Goal: Task Accomplishment & Management: Manage account settings

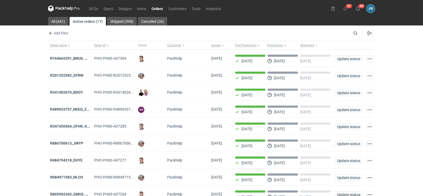
scroll to position [43, 0]
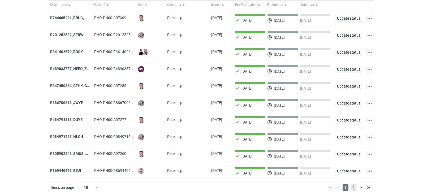
click at [352, 187] on span "2" at bounding box center [353, 187] width 6 height 6
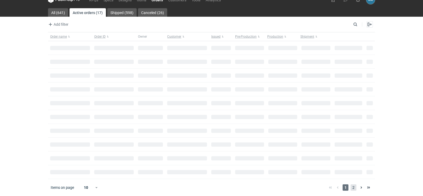
scroll to position [9, 0]
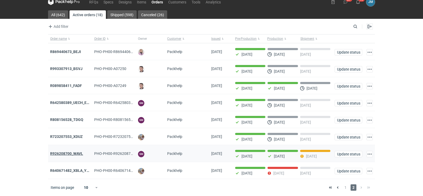
click at [71, 154] on strong "R926208700_WAVL" at bounding box center [66, 153] width 33 height 4
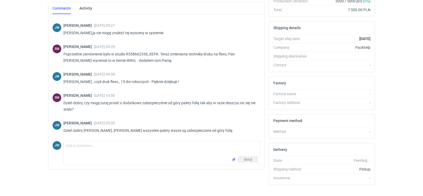
scroll to position [145, 0]
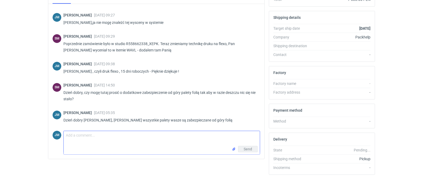
click at [71, 144] on textarea "Comment message" at bounding box center [162, 138] width 196 height 15
click at [81, 142] on textarea "Comment message" at bounding box center [162, 138] width 196 height 15
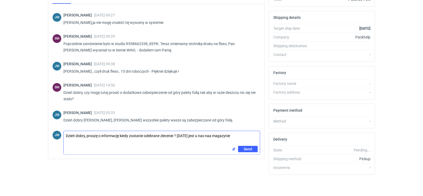
click at [87, 138] on textarea "Dzień dobry, proszę o informację kiedy zostanie odebrane zlecenie ? nadal jest …" at bounding box center [162, 138] width 196 height 15
click at [93, 142] on textarea "Dzień dobry, Panie Sebastianie, proszę o informację kiedy zostanie odebrane zle…" at bounding box center [162, 138] width 196 height 15
type textarea "Dzień dobry, Panie Sebastianie, proszę o informację kiedy zostanie odebrane zle…"
click at [244, 147] on span "Send" at bounding box center [247, 149] width 8 height 4
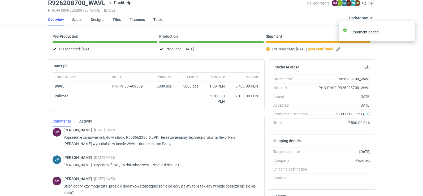
scroll to position [0, 0]
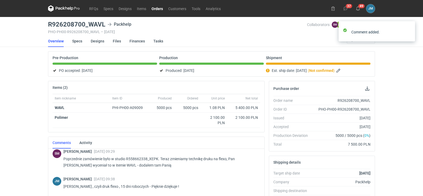
click at [65, 7] on icon at bounding box center [64, 8] width 32 height 6
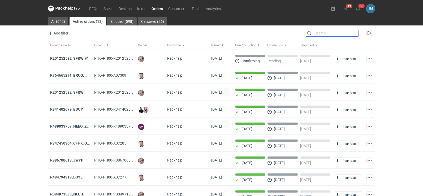
click at [353, 34] on input "Search" at bounding box center [332, 33] width 52 height 6
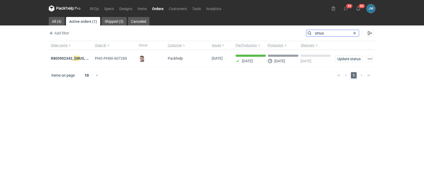
type input "smus"
click at [58, 59] on strong "R805902343_ SMUS , XBDT" at bounding box center [73, 58] width 45 height 6
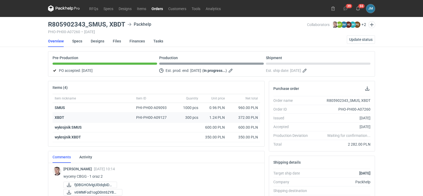
click at [59, 118] on strong "XBDT" at bounding box center [60, 117] width 10 height 4
click at [97, 41] on link "Designs" at bounding box center [98, 41] width 14 height 12
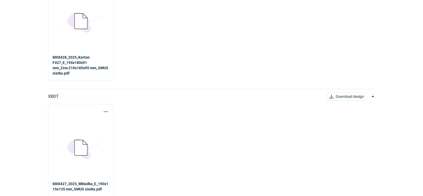
scroll to position [102, 0]
click at [105, 112] on button "button" at bounding box center [106, 111] width 6 height 6
click at [88, 123] on link "Download design part" at bounding box center [82, 123] width 49 height 8
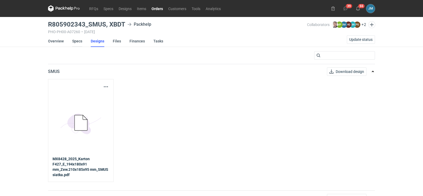
click at [78, 43] on link "Specs" at bounding box center [77, 41] width 10 height 12
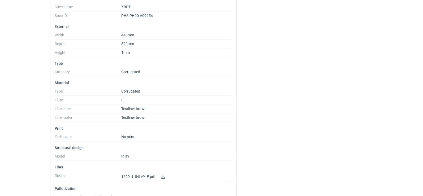
scroll to position [352, 0]
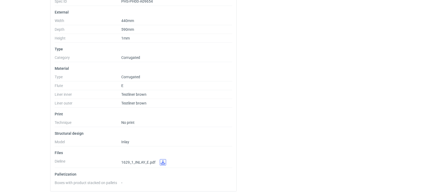
click at [163, 163] on link at bounding box center [163, 162] width 6 height 6
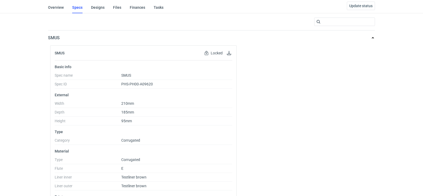
scroll to position [0, 0]
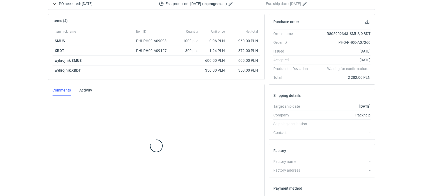
scroll to position [67, 0]
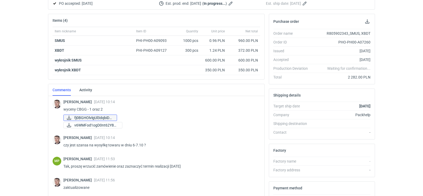
click at [87, 118] on span "fj0BGHOlvlgUl3dqbiDd..." at bounding box center [93, 118] width 38 height 6
click at [111, 125] on span "v6WMFod1ogD0nt62Y8gj..." at bounding box center [95, 125] width 43 height 6
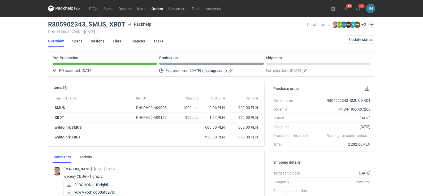
click at [63, 6] on icon at bounding box center [64, 8] width 32 height 6
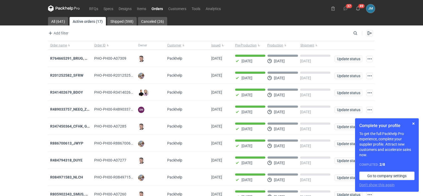
click at [57, 9] on icon at bounding box center [64, 8] width 32 height 6
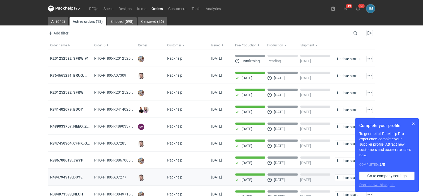
scroll to position [43, 0]
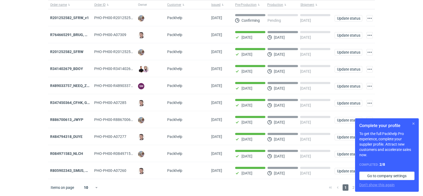
click at [415, 124] on button "button" at bounding box center [413, 123] width 6 height 6
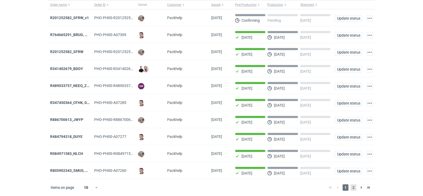
click at [354, 189] on span "2" at bounding box center [353, 187] width 6 height 6
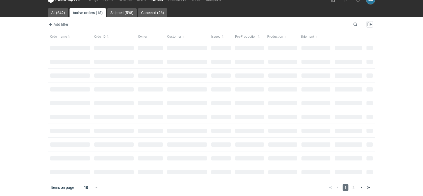
scroll to position [9, 0]
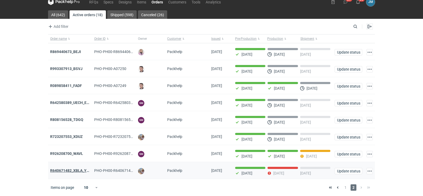
click at [60, 168] on strong "R640671482_XBLA_YSXL_LGDV_BUVN_WVLV" at bounding box center [88, 170] width 77 height 4
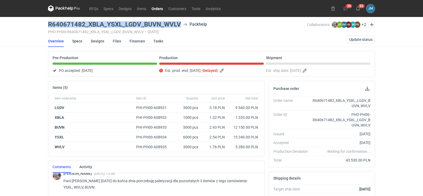
drag, startPoint x: 181, startPoint y: 23, endPoint x: 40, endPoint y: 23, distance: 140.8
click at [40, 23] on div "RFQs Specs Designs Items Orders Customers Tools Analytics 39 55 JM Joanna Myśla…" at bounding box center [211, 98] width 423 height 196
copy h3 "R640671482_XBLA_YSXL_LGDV_BUVN_WVLV"
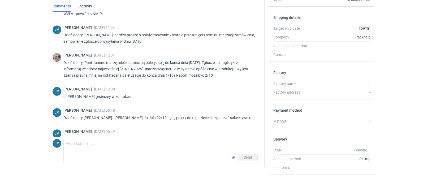
scroll to position [201, 0]
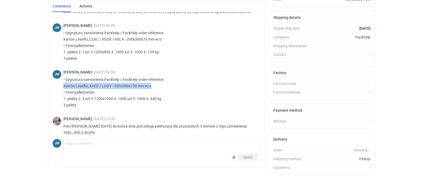
drag, startPoint x: 168, startPoint y: 85, endPoint x: 64, endPoint y: 84, distance: 103.7
click at [64, 84] on p "• Sygnatura zamówienia Packhelp / Packhelp order reference Karton Leaeflo_XAED …" at bounding box center [159, 92] width 192 height 32
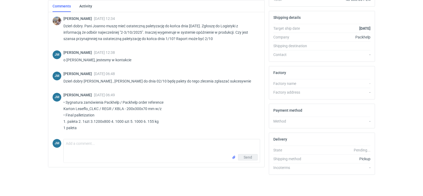
scroll to position [137, 0]
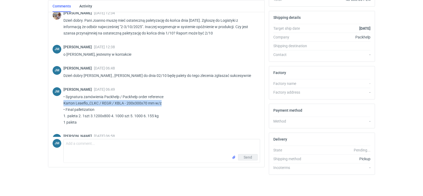
drag, startPoint x: 164, startPoint y: 103, endPoint x: 63, endPoint y: 102, distance: 101.3
click at [63, 102] on div "JM Joanna Myślak 29 Sep 2025 06:49 • Sygnatura zamówienia Packhelp / Packhelp o…" at bounding box center [155, 107] width 207 height 47
copy p "Karton Leaeflo_CLKC / REGR / XBLA - 200x300x70 mm w/z"
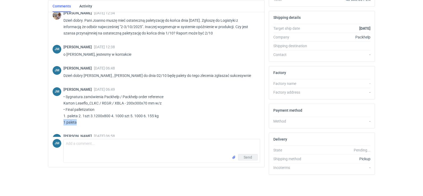
drag, startPoint x: 79, startPoint y: 123, endPoint x: 61, endPoint y: 121, distance: 18.1
click at [61, 121] on div "JM Joanna Myślak 29 Sep 2025 06:49 • Sygnatura zamówienia Packhelp / Packhelp o…" at bounding box center [155, 107] width 207 height 47
copy p "1 paleta"
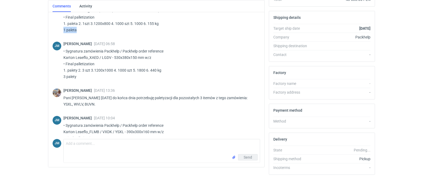
scroll to position [222, 0]
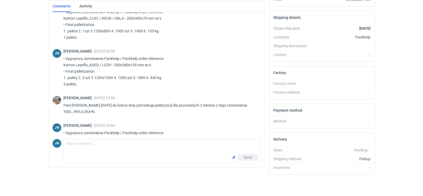
click at [175, 61] on p "• Sygnatura zamówienia Packhelp / Packhelp order reference Karton Leaeflo_XAED …" at bounding box center [159, 71] width 192 height 32
drag, startPoint x: 171, startPoint y: 64, endPoint x: 62, endPoint y: 63, distance: 109.2
click at [62, 63] on div "JM Joanna Myślak 29 Sep 2025 06:58 • Sygnatura zamówienia Packhelp / Packhelp o…" at bounding box center [155, 69] width 207 height 47
copy p "Karton Leaeflo_XAED / LGDV - 530x380x150 mm w/z"
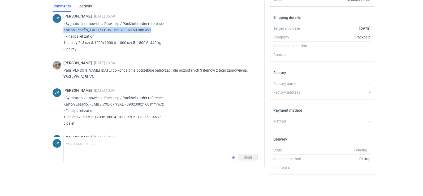
scroll to position [258, 0]
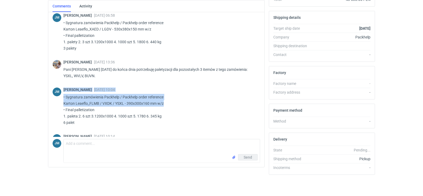
drag, startPoint x: 177, startPoint y: 104, endPoint x: 57, endPoint y: 103, distance: 119.9
click at [57, 103] on div "JM Joanna Myślak 01 Oct 2025 10:04 • Sygnatura zamówienia Packhelp / Packhelp o…" at bounding box center [155, 107] width 207 height 47
click at [58, 103] on div "JM Joanna Myślak 01 Oct 2025 10:04 • Sygnatura zamówienia Packhelp / Packhelp o…" at bounding box center [155, 107] width 207 height 47
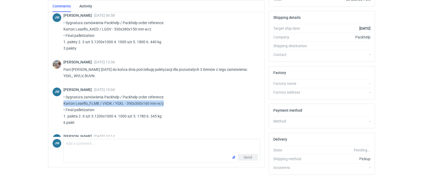
drag, startPoint x: 165, startPoint y: 104, endPoint x: 57, endPoint y: 106, distance: 107.9
click at [57, 106] on div "JM Joanna Myślak 01 Oct 2025 10:04 • Sygnatura zamówienia Packhelp / Packhelp o…" at bounding box center [155, 107] width 207 height 47
copy p "Karton Leaeflo_FLMB / VXDK / YSXL - 390x300x160 mm w/z"
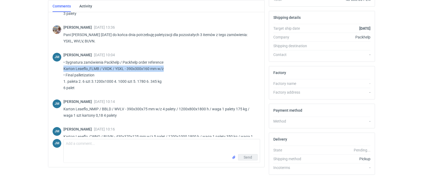
scroll to position [294, 0]
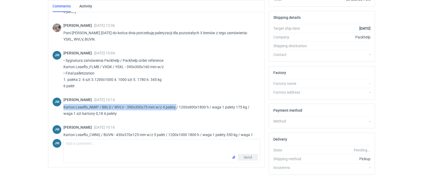
drag, startPoint x: 176, startPoint y: 107, endPoint x: 64, endPoint y: 106, distance: 111.9
click at [64, 106] on p "Karton Leaeflo_NMIP / BBLD / WVLV - 390x300x75 mm w/z 4 palety / 1200x800x1800 …" at bounding box center [159, 110] width 192 height 13
copy p "Karton Leaeflo_NMIP / BBLD / WVLV - 390x300x75 mm w/z 4 palety"
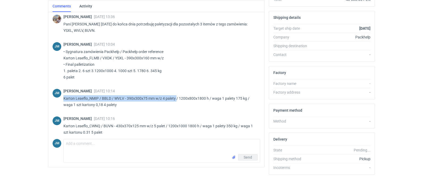
scroll to position [307, 0]
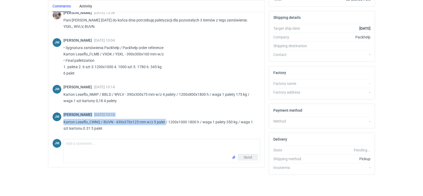
drag, startPoint x: 166, startPoint y: 121, endPoint x: 62, endPoint y: 120, distance: 104.2
click at [62, 120] on div "JM Joanna Myślak 01 Oct 2025 10:16 Karton Leaeflo_CWNQ / BUVN - 430x370x125 mm …" at bounding box center [155, 123] width 207 height 28
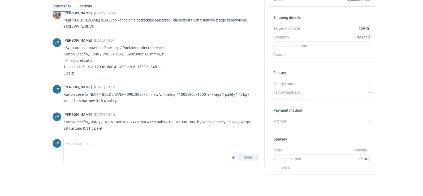
drag, startPoint x: 70, startPoint y: 124, endPoint x: 194, endPoint y: 107, distance: 124.7
click at [194, 107] on div "JM Joanna Myślak 01 Oct 2025 10:14 Karton Leaeflo_NMIP / BBLD / WVLV - 390x300x…" at bounding box center [155, 96] width 207 height 28
drag, startPoint x: 166, startPoint y: 122, endPoint x: 63, endPoint y: 121, distance: 103.4
click at [63, 121] on div "JM Joanna Myślak 01 Oct 2025 10:16 Karton Leaeflo_CWNQ / BUVN - 430x370x125 mm …" at bounding box center [155, 123] width 207 height 28
copy p "Karton Leaeflo_CWNQ / BUVN - 430x370x125 mm w/z 5 palet"
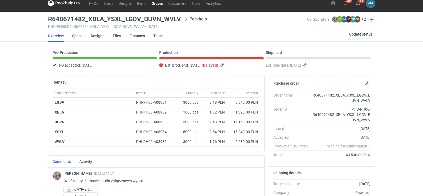
scroll to position [0, 0]
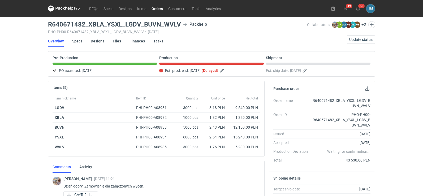
click at [67, 8] on icon at bounding box center [64, 8] width 32 height 6
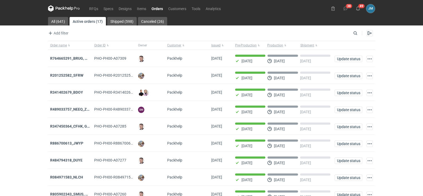
scroll to position [43, 0]
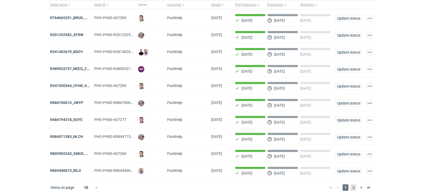
click at [353, 189] on span "2" at bounding box center [353, 187] width 6 height 6
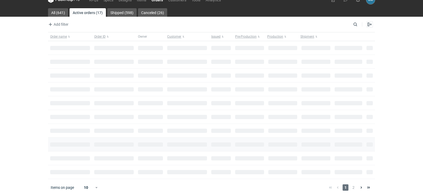
scroll to position [9, 0]
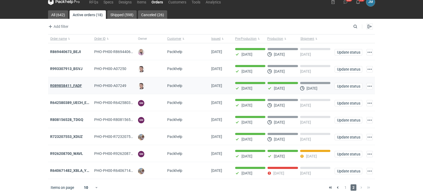
click at [59, 84] on strong "R089858411_FADF" at bounding box center [66, 86] width 32 height 4
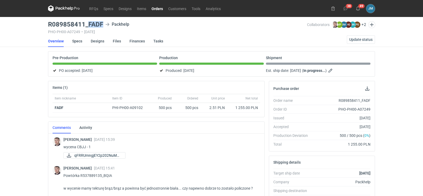
drag, startPoint x: 104, startPoint y: 24, endPoint x: 87, endPoint y: 24, distance: 17.5
click at [87, 24] on div "R089858411_FADF Packhelp" at bounding box center [177, 24] width 259 height 6
copy h3 "FADF"
click at [351, 39] on span "Update status" at bounding box center [360, 40] width 23 height 4
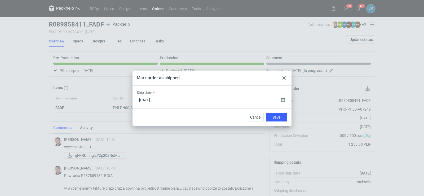
click at [284, 79] on icon at bounding box center [284, 77] width 3 height 3
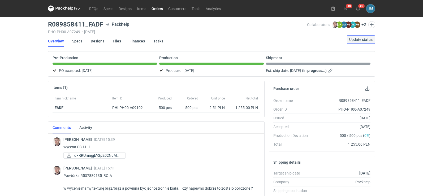
click at [354, 42] on button "Update status" at bounding box center [361, 39] width 28 height 8
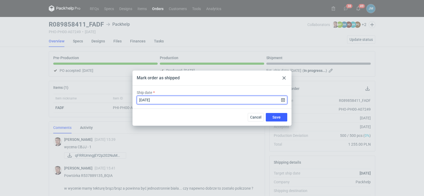
click at [286, 102] on input "2025-10-02" at bounding box center [212, 100] width 151 height 8
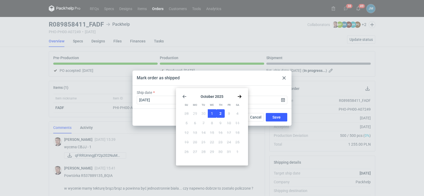
click at [214, 113] on button "1" at bounding box center [212, 113] width 8 height 8
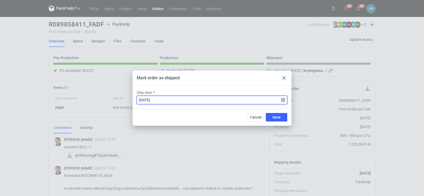
click at [282, 101] on input "2025-10-01" at bounding box center [212, 100] width 151 height 8
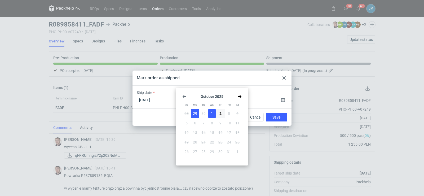
click at [192, 114] on button "29" at bounding box center [195, 113] width 8 height 8
type input "2025-09-29"
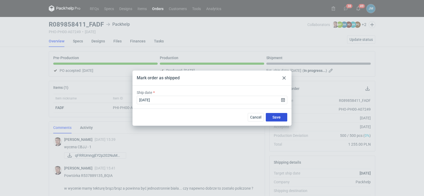
click at [271, 117] on button "Save" at bounding box center [276, 117] width 21 height 8
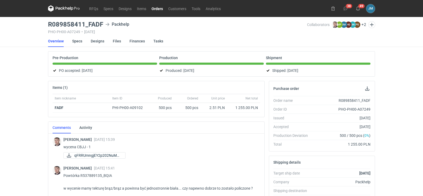
click at [69, 10] on icon at bounding box center [64, 8] width 32 height 6
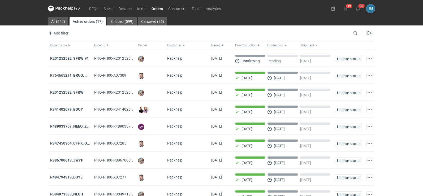
click at [64, 9] on icon at bounding box center [64, 8] width 2 height 3
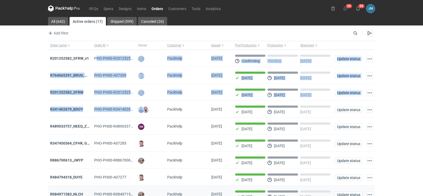
drag, startPoint x: 139, startPoint y: 113, endPoint x: 174, endPoint y: 190, distance: 83.9
click at [169, 177] on div "Order name Order ID Owner Customer Issued Pre-Production Production Shipment R2…" at bounding box center [211, 130] width 327 height 179
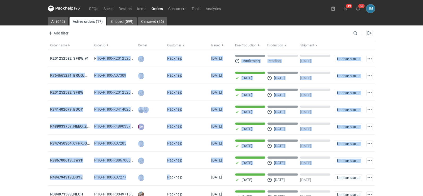
click at [26, 161] on div "RFQs Specs Designs Items Orders Customers Tools Analytics 39 55 JM Joanna Myśla…" at bounding box center [211, 98] width 423 height 196
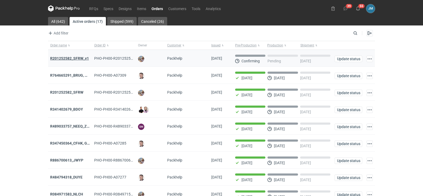
click at [58, 59] on strong "R201252582_SFRW_v1" at bounding box center [69, 58] width 39 height 4
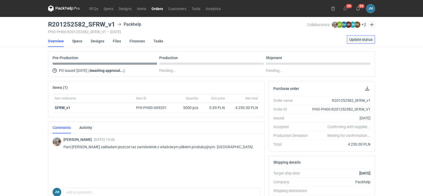
click at [353, 41] on span "Update status" at bounding box center [360, 40] width 23 height 4
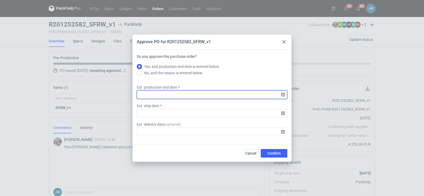
click at [282, 96] on input "Est. production end date" at bounding box center [212, 94] width 151 height 8
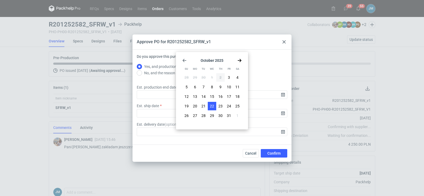
click at [214, 106] on button "22" at bounding box center [212, 106] width 8 height 8
type input "2025-10-22"
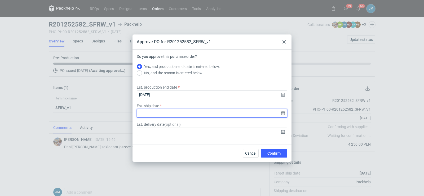
click at [283, 114] on input "Est. ship date" at bounding box center [212, 113] width 151 height 8
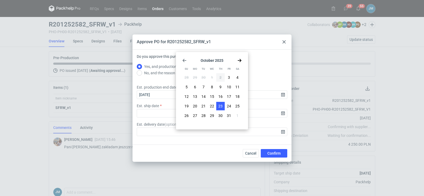
click at [220, 105] on span "23" at bounding box center [220, 105] width 4 height 5
type input "2025-10-23"
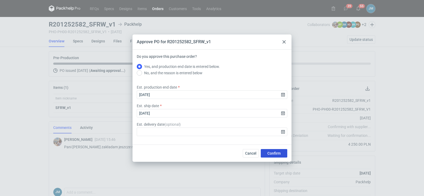
click at [268, 155] on button "Confirm" at bounding box center [274, 153] width 27 height 8
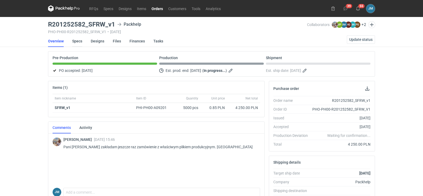
click at [77, 41] on link "Specs" at bounding box center [77, 41] width 10 height 12
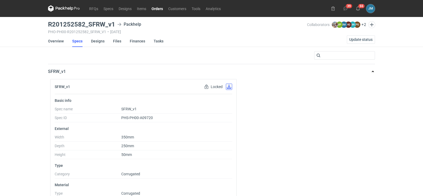
click at [231, 89] on button "button" at bounding box center [229, 87] width 6 height 6
click at [96, 43] on link "Designs" at bounding box center [98, 41] width 14 height 12
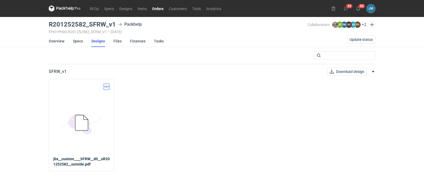
click at [106, 86] on button "button" at bounding box center [106, 87] width 6 height 6
click at [90, 100] on link "Download design part" at bounding box center [83, 98] width 49 height 8
click at [115, 41] on link "Files" at bounding box center [117, 41] width 8 height 12
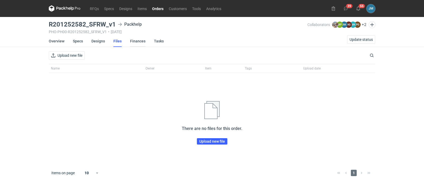
click at [137, 42] on link "Finances" at bounding box center [137, 41] width 15 height 12
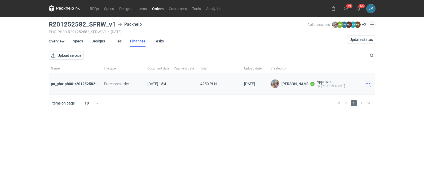
click at [369, 86] on button "button" at bounding box center [368, 84] width 6 height 6
click at [331, 97] on button "Download" at bounding box center [344, 95] width 49 height 8
click at [53, 41] on link "Overview" at bounding box center [57, 41] width 16 height 12
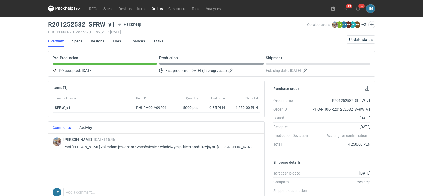
click at [62, 9] on icon at bounding box center [64, 8] width 32 height 6
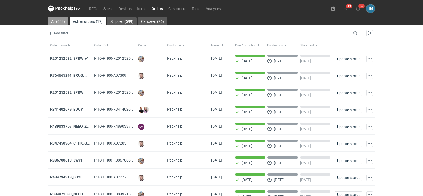
click at [60, 24] on link "All (642)" at bounding box center [58, 21] width 20 height 8
click at [58, 59] on strong "R201252582_SFRW_v1" at bounding box center [69, 58] width 39 height 4
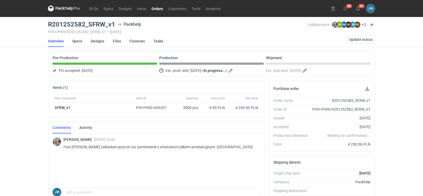
click at [60, 10] on icon at bounding box center [64, 8] width 32 height 6
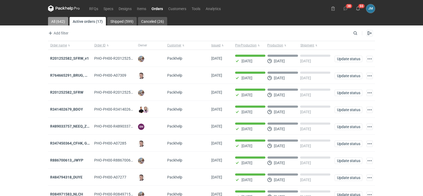
click at [58, 21] on link "All (642)" at bounding box center [58, 21] width 20 height 8
click at [58, 21] on link "All (642)" at bounding box center [58, 21] width 21 height 8
click at [60, 91] on strong "R201252582_SFRW" at bounding box center [66, 92] width 33 height 4
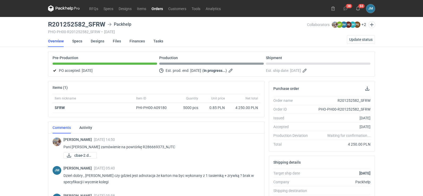
click at [64, 9] on icon at bounding box center [64, 8] width 2 height 3
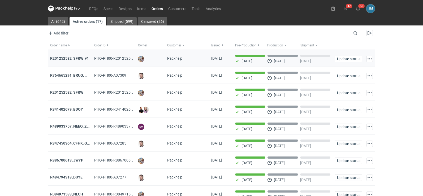
click at [59, 61] on div "R201252582_SFRW_v1" at bounding box center [70, 58] width 40 height 5
click at [60, 59] on strong "R201252582_SFRW_v1" at bounding box center [69, 58] width 39 height 4
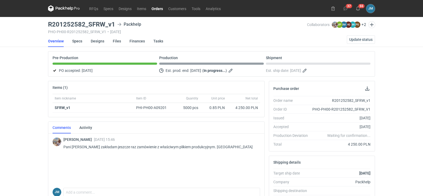
scroll to position [106, 0]
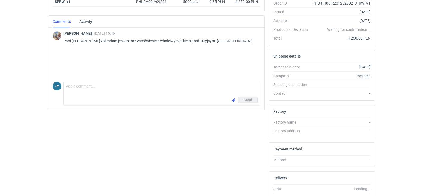
click at [82, 99] on div "Send" at bounding box center [162, 101] width 196 height 8
click at [85, 94] on textarea "Comment message" at bounding box center [162, 89] width 196 height 15
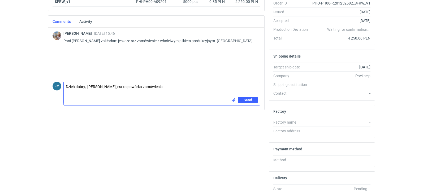
paste textarea "przesyłam nowe zamówienie Packhelp Pro R179413373_HFRX ilość 1000 szt termin re…"
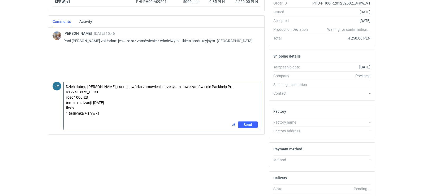
drag, startPoint x: 106, startPoint y: 116, endPoint x: 66, endPoint y: 93, distance: 46.0
click at [66, 93] on textarea "Dzień dobry, Panie Michale jest to powórka zamówienia przesyłam nowe zamówienie…" at bounding box center [162, 102] width 196 height 40
click at [237, 88] on textarea "Dzień dobry, Panie Michale jest to powórka zamówienia przesyłam nowe zamówienie…" at bounding box center [162, 102] width 196 height 40
drag, startPoint x: 237, startPoint y: 88, endPoint x: 160, endPoint y: 89, distance: 77.2
click at [160, 89] on textarea "Dzień dobry, Panie Michale jest to powórka zamówienia przesyłam nowe zamówienie…" at bounding box center [162, 102] width 196 height 40
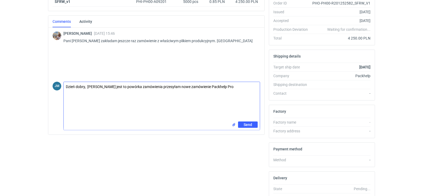
paste textarea "(F65U) Karton Romulada_NJTC - 352x254x52 mm w/z"
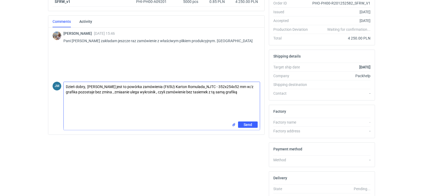
drag, startPoint x: 246, startPoint y: 94, endPoint x: 67, endPoint y: 85, distance: 179.2
click at [67, 85] on textarea "Dzień dobry, Panie Michale jest to powórka zamówienia (F65U) Karton Romulada_NJ…" at bounding box center [162, 102] width 196 height 40
drag, startPoint x: 243, startPoint y: 94, endPoint x: 53, endPoint y: 80, distance: 190.6
click at [53, 80] on div "JM Comment message Dzień dobry, Panie Michale jest to powórka zamówienia (F65U)…" at bounding box center [155, 105] width 207 height 51
paste textarea "Panie Michale jest to powtórka zamówienia (F65U) Karton Romulada_NJTC - 352x254…"
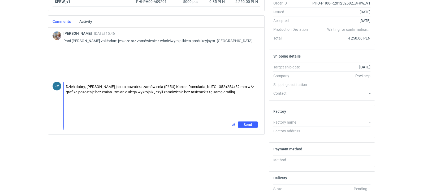
click at [110, 87] on textarea "Dzień dobry, Panie Michale jest to powtórka zamówienia (F65U) Karton Romulada_N…" at bounding box center [162, 102] width 196 height 40
click at [244, 94] on textarea "Dzień dobry, Panie Michale, jest to powtórka zamówienia (F65U) Karton Romulada_…" at bounding box center [162, 102] width 196 height 40
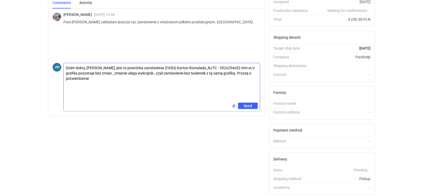
scroll to position [145, 0]
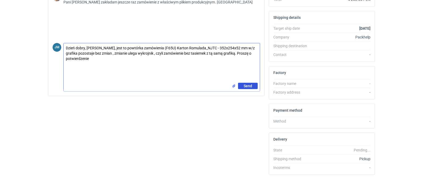
type textarea "Dzień dobry, [PERSON_NAME], jest to powtórka zamówienia (F65U) Karton Romulada_…"
click at [243, 86] on button "Send" at bounding box center [248, 86] width 20 height 6
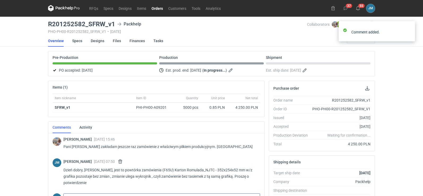
scroll to position [0, 0]
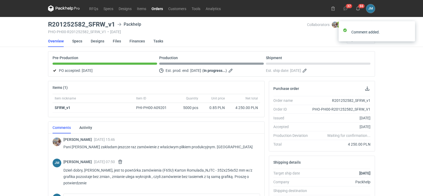
click at [56, 8] on icon at bounding box center [64, 8] width 32 height 6
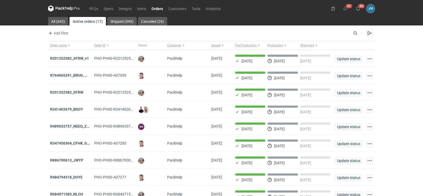
click at [63, 9] on icon at bounding box center [64, 8] width 32 height 6
click at [59, 60] on strong "R201252582_SFRW_v1" at bounding box center [69, 58] width 39 height 4
click at [68, 8] on icon at bounding box center [64, 8] width 32 height 6
click at [69, 8] on icon at bounding box center [69, 8] width 2 height 2
click at [62, 8] on icon at bounding box center [64, 8] width 32 height 6
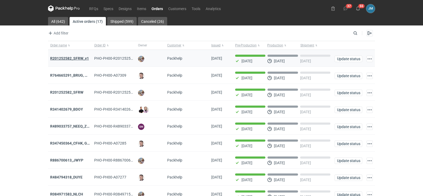
click at [65, 59] on strong "R201252582_SFRW_v1" at bounding box center [69, 58] width 39 height 4
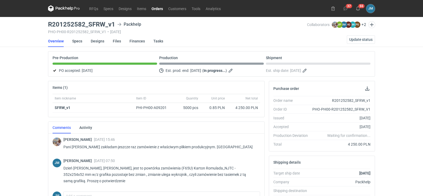
click at [63, 12] on nav "RFQs Specs Designs Items Orders Customers Tools Analytics" at bounding box center [135, 8] width 175 height 17
click at [59, 11] on icon at bounding box center [64, 8] width 32 height 6
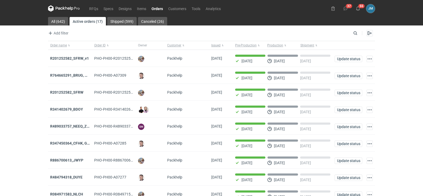
click at [57, 7] on icon at bounding box center [59, 8] width 7 height 3
click at [64, 58] on strong "R201252582_SFRW_v1" at bounding box center [69, 58] width 39 height 4
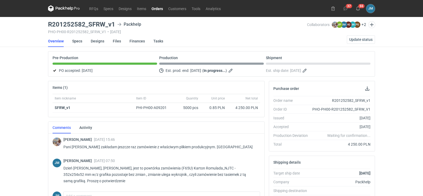
click at [60, 9] on icon at bounding box center [59, 8] width 7 height 3
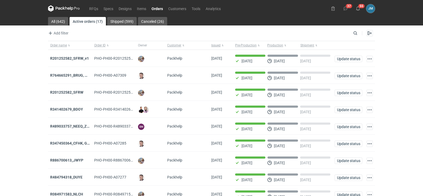
click at [58, 9] on icon at bounding box center [59, 8] width 7 height 3
click at [105, 137] on div "PHO-PH00-A07285" at bounding box center [114, 143] width 44 height 17
click at [58, 8] on icon at bounding box center [59, 8] width 7 height 3
click at [54, 22] on link "All (642)" at bounding box center [58, 21] width 20 height 8
click at [356, 35] on input "Search" at bounding box center [332, 33] width 52 height 6
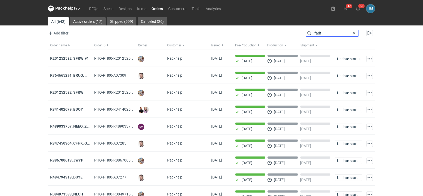
type input "fadf"
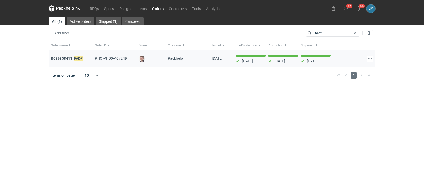
click at [64, 59] on strong "R089858411_ FADF" at bounding box center [67, 58] width 32 height 6
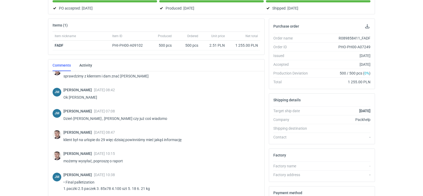
scroll to position [157, 0]
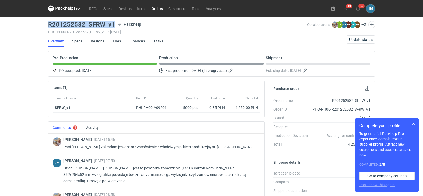
drag, startPoint x: 115, startPoint y: 23, endPoint x: 49, endPoint y: 21, distance: 65.5
click at [49, 21] on main "R201252582_SFRW_v1 Packhelp PHO-PH00-R201252582_SFRW_V1 • [DATE] Collaborators …" at bounding box center [211, 179] width 331 height 324
copy h3 "R201252582_SFRW_v1"
click at [32, 128] on div "RFQs Specs Designs Items Orders Customers Tools Analytics 38 55 [PERSON_NAME] […" at bounding box center [211, 98] width 423 height 196
click at [59, 9] on icon at bounding box center [64, 8] width 32 height 6
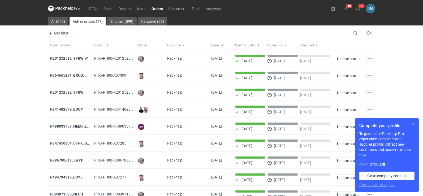
click at [413, 124] on button "button" at bounding box center [413, 123] width 6 height 6
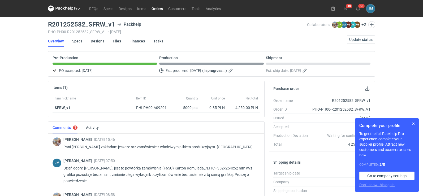
click at [56, 9] on icon at bounding box center [59, 8] width 7 height 3
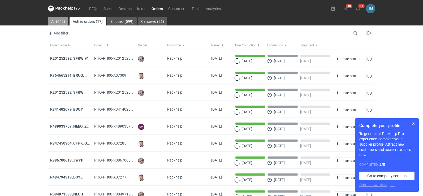
click at [57, 20] on link "All (642)" at bounding box center [58, 21] width 20 height 8
click at [61, 9] on icon at bounding box center [59, 8] width 7 height 3
click at [59, 5] on nav "RFQs Specs Designs Items Orders Customers Tools Analytics" at bounding box center [135, 8] width 175 height 17
click at [60, 9] on icon at bounding box center [59, 8] width 7 height 3
click at [414, 125] on button "button" at bounding box center [413, 123] width 6 height 6
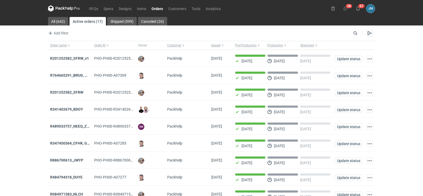
click at [58, 10] on icon at bounding box center [64, 8] width 32 height 6
click at [62, 9] on icon at bounding box center [59, 8] width 7 height 3
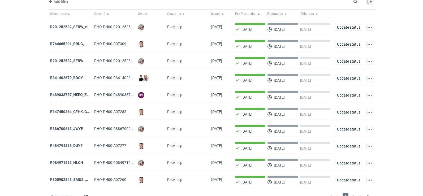
scroll to position [43, 0]
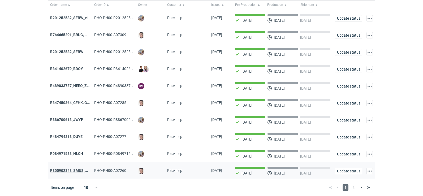
click at [68, 171] on strong "R805902343_SMUS, XBDT" at bounding box center [72, 170] width 45 height 4
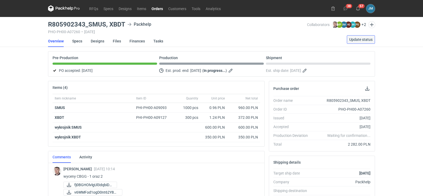
click at [366, 38] on span "Update status" at bounding box center [360, 40] width 23 height 4
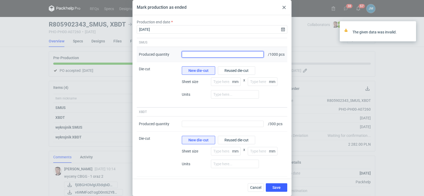
click at [242, 57] on input "Produced quantity" at bounding box center [223, 54] width 82 height 6
type input "1000"
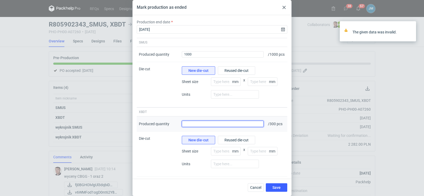
click at [237, 125] on input "Produced quantity" at bounding box center [223, 124] width 82 height 6
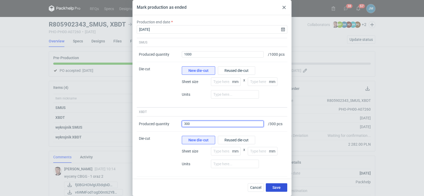
type input "300"
click at [274, 187] on span "Save" at bounding box center [277, 188] width 8 height 4
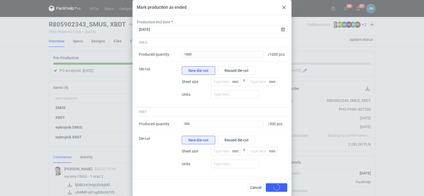
click at [32, 148] on div "Mark production as ended Production end date [DATE] SMUS Produced quantity Prod…" at bounding box center [212, 98] width 424 height 196
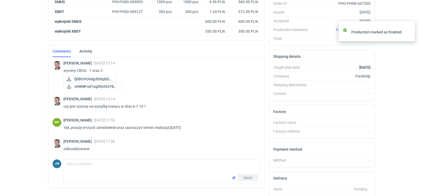
scroll to position [106, 0]
click at [232, 178] on input "file" at bounding box center [233, 178] width 4 height 6
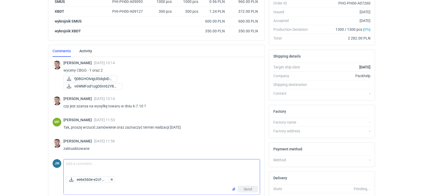
click at [77, 161] on textarea "Comment message" at bounding box center [162, 166] width 196 height 15
click at [85, 164] on textarea "Dzień dobry , 1 paleta + 2 paczki na palecie z wkładkami" at bounding box center [162, 166] width 196 height 15
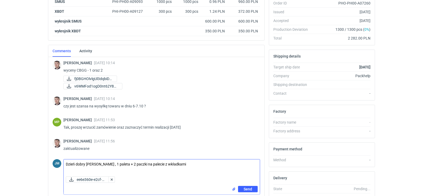
click at [195, 165] on textarea "Dzień dobry [PERSON_NAME] , 1 paleta + 2 paczki na palecie z wkładkami" at bounding box center [162, 166] width 196 height 15
type textarea "Dzień dobry [PERSON_NAME] , 1 paleta + 2 paczki na palecie z wkładkami . wszyst…"
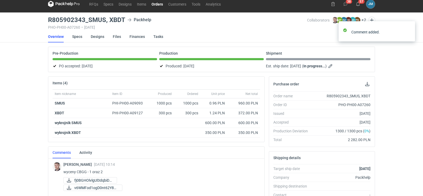
scroll to position [0, 0]
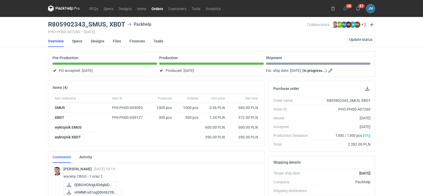
click at [67, 8] on icon at bounding box center [66, 8] width 2 height 3
